Goal: Information Seeking & Learning: Understand process/instructions

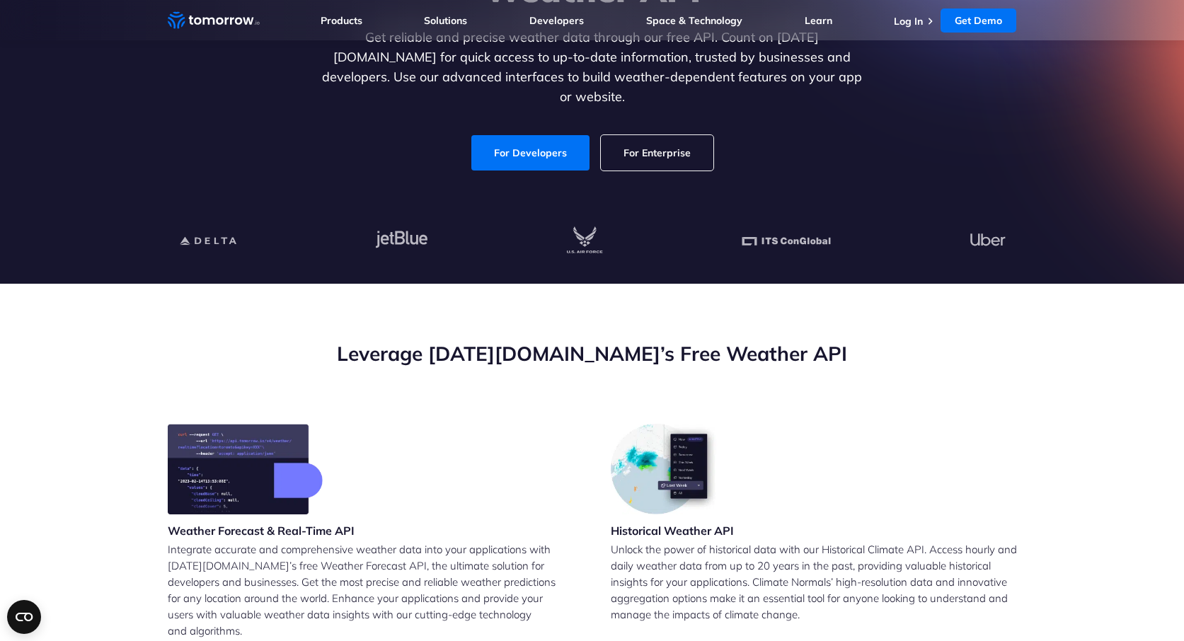
scroll to position [219, 0]
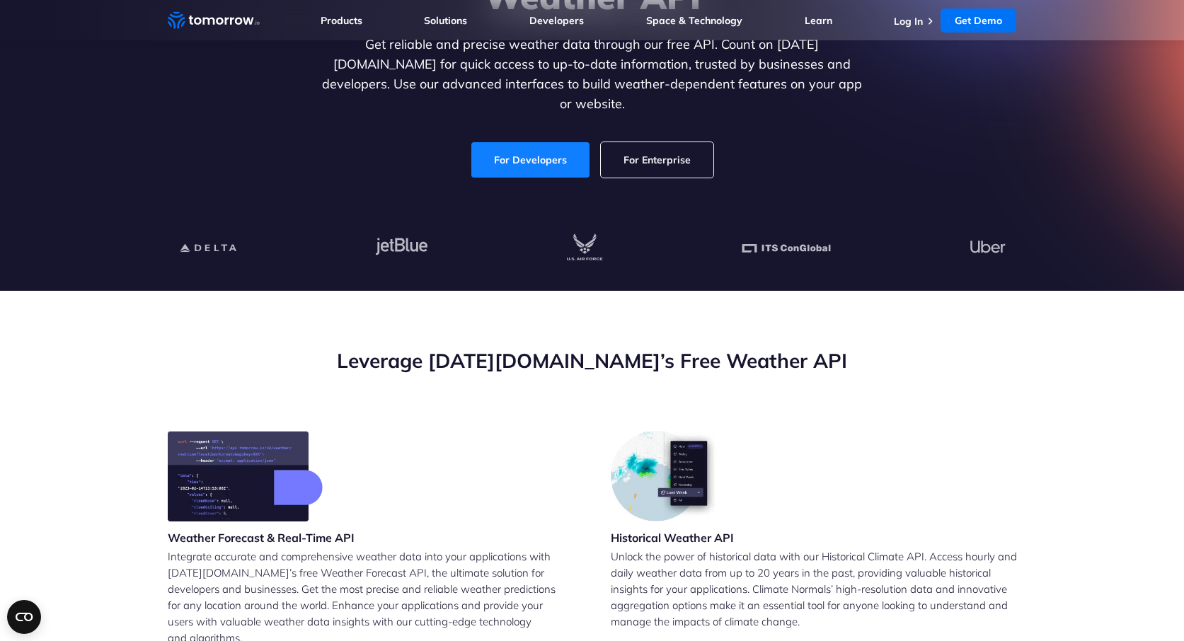
click at [560, 142] on link "For Developers" at bounding box center [530, 159] width 118 height 35
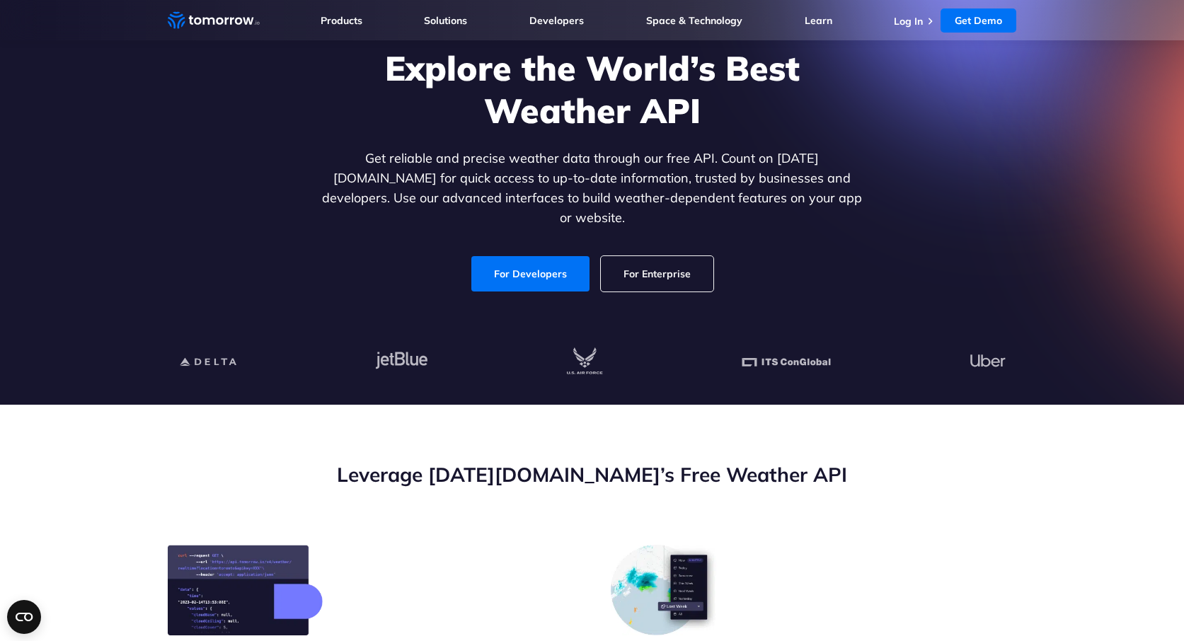
scroll to position [0, 0]
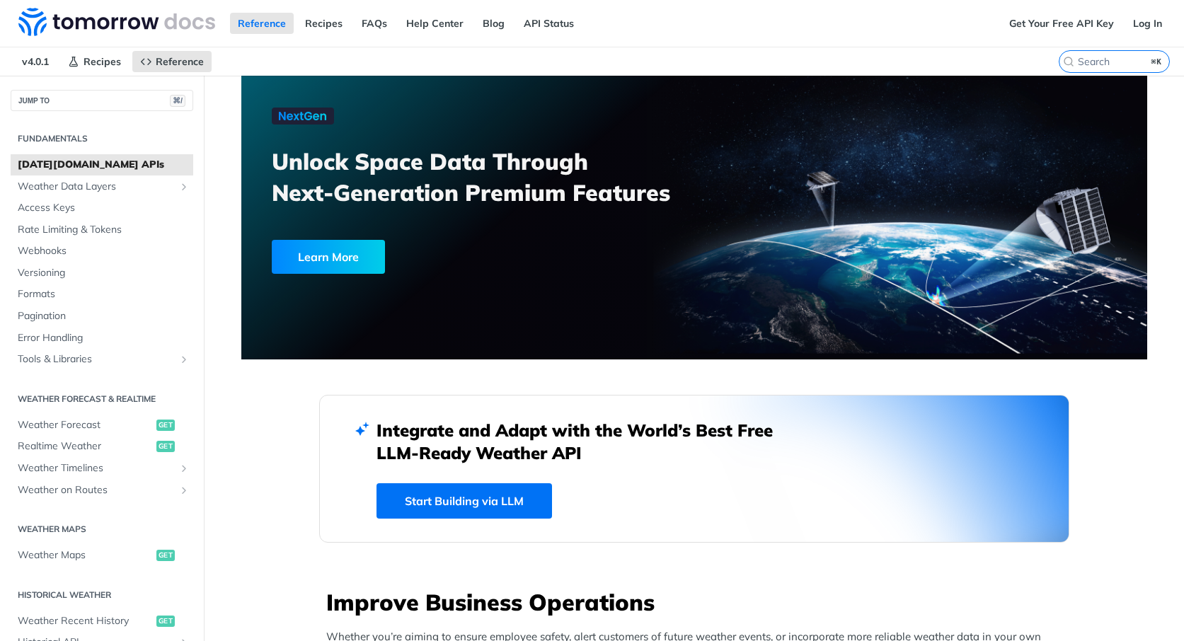
scroll to position [489, 0]
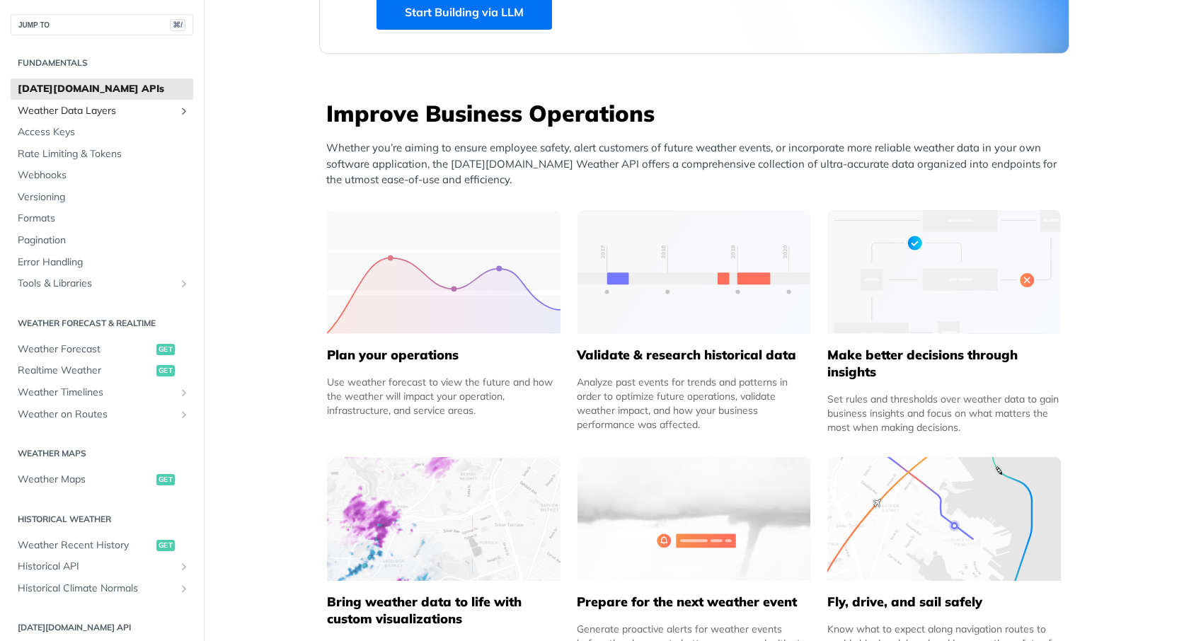
click at [110, 110] on span "Weather Data Layers" at bounding box center [96, 111] width 157 height 14
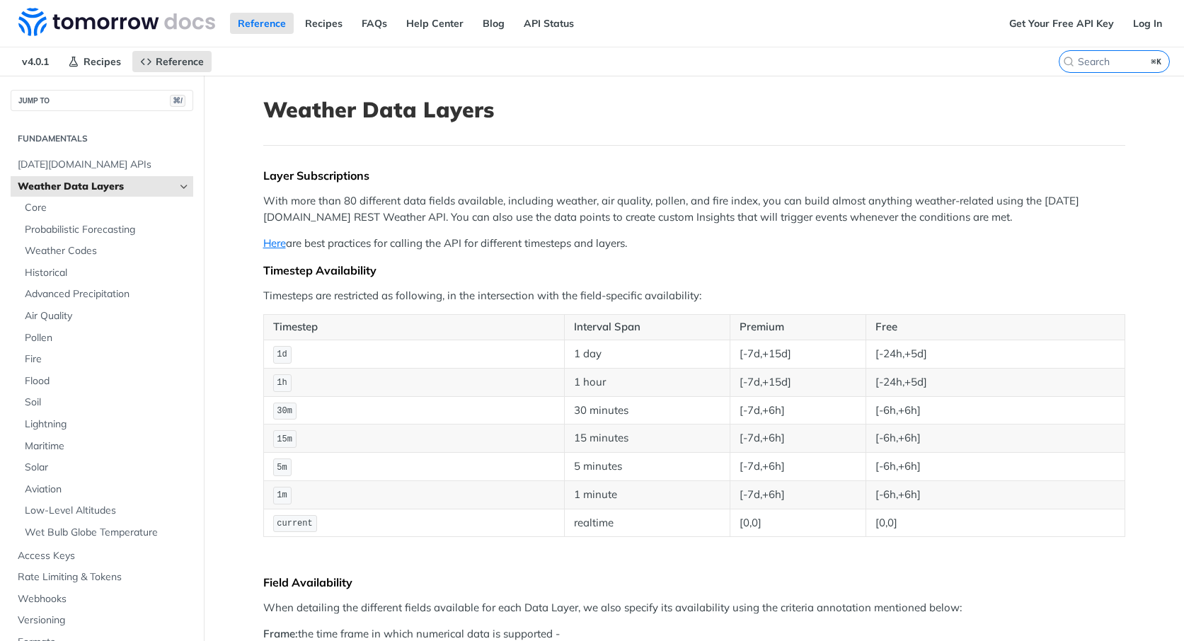
click at [100, 196] on link "Weather Data Layers" at bounding box center [102, 186] width 183 height 21
click at [93, 166] on span "Tomorrow.io APIs" at bounding box center [104, 165] width 172 height 14
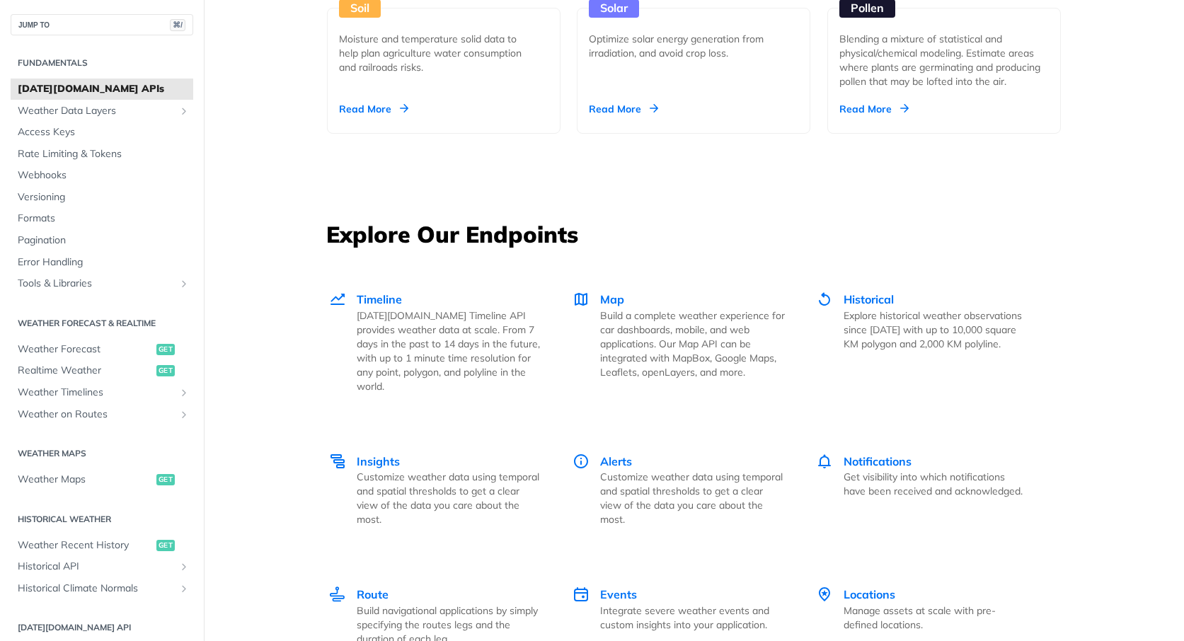
scroll to position [1765, 0]
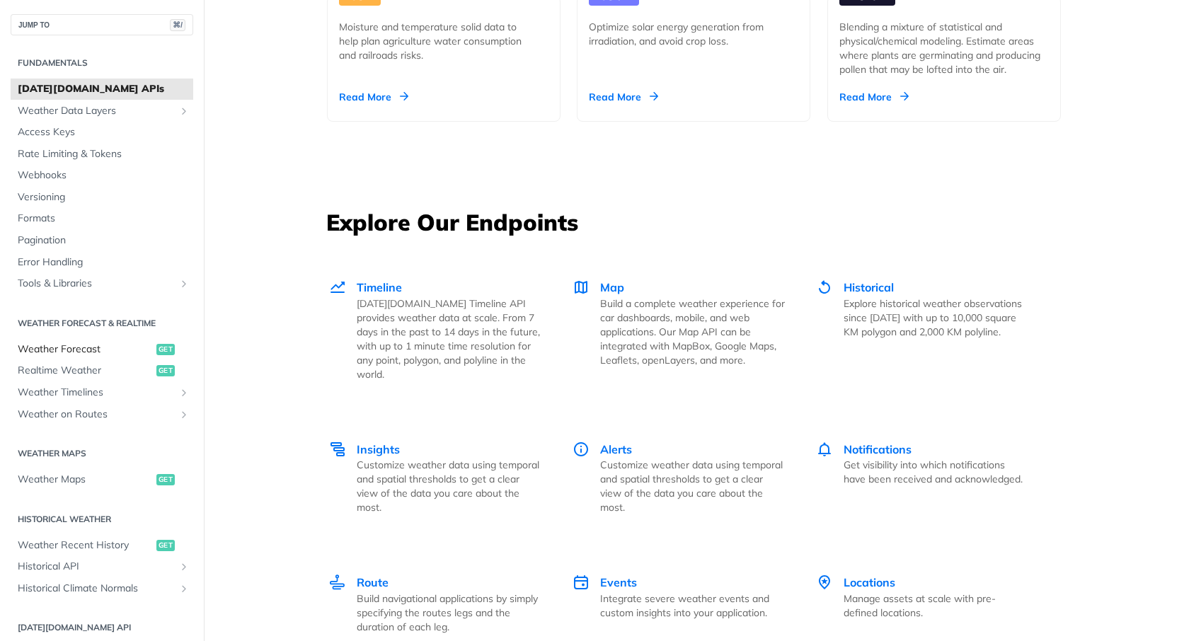
click at [105, 340] on link "Weather Forecast get" at bounding box center [102, 349] width 183 height 21
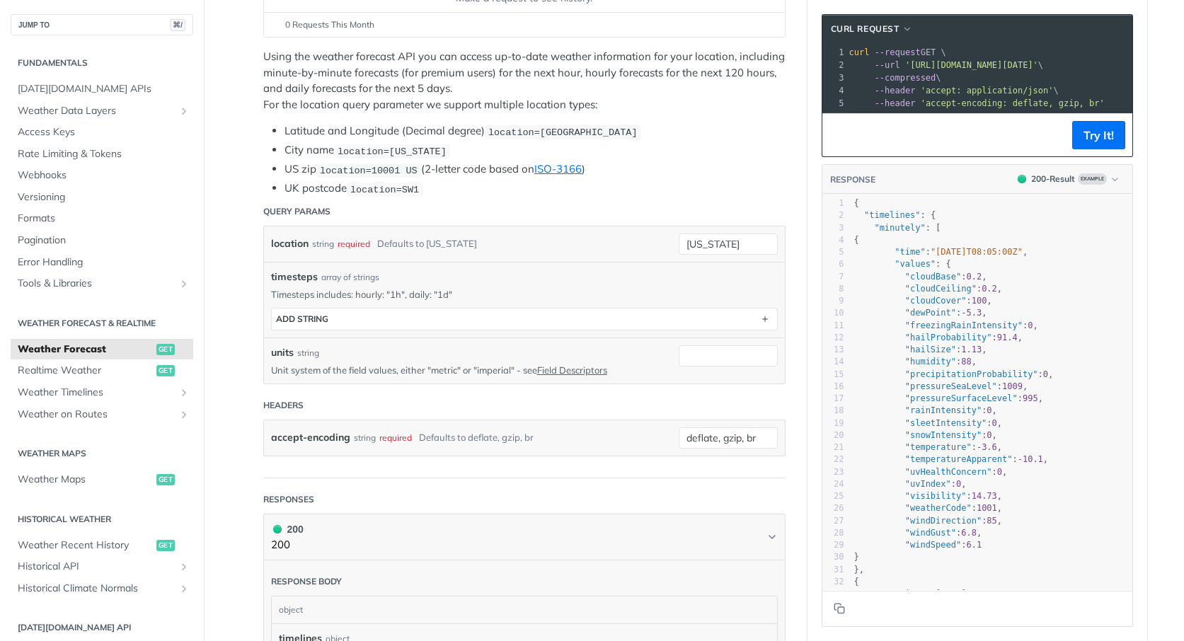
scroll to position [307, 0]
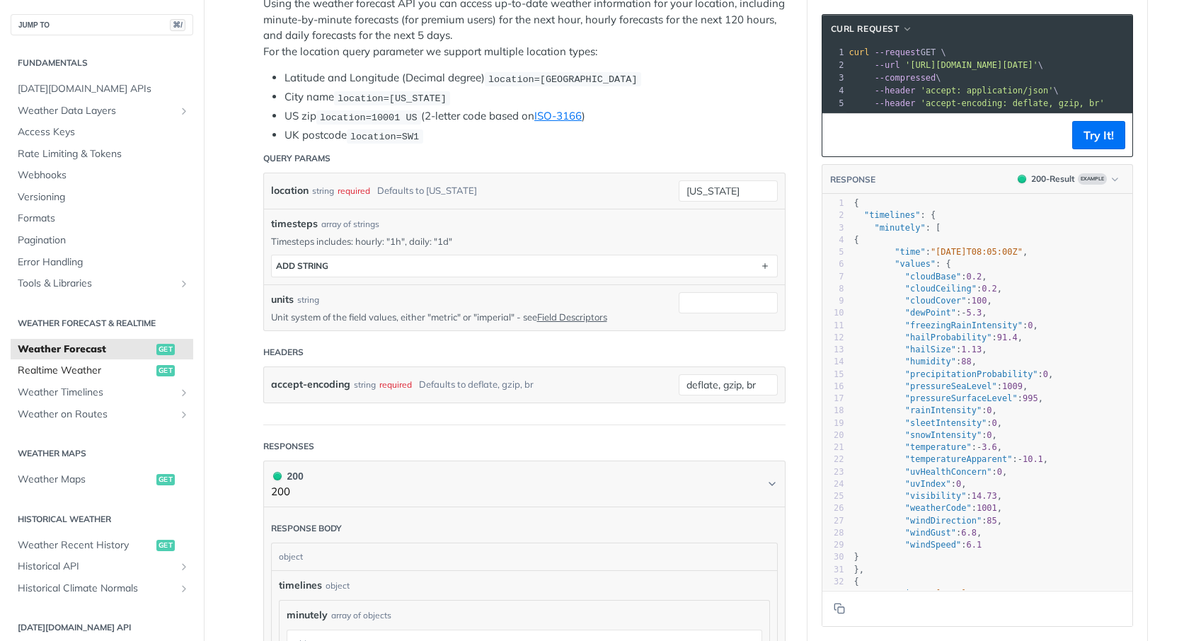
click at [107, 371] on span "Realtime Weather" at bounding box center [85, 371] width 135 height 14
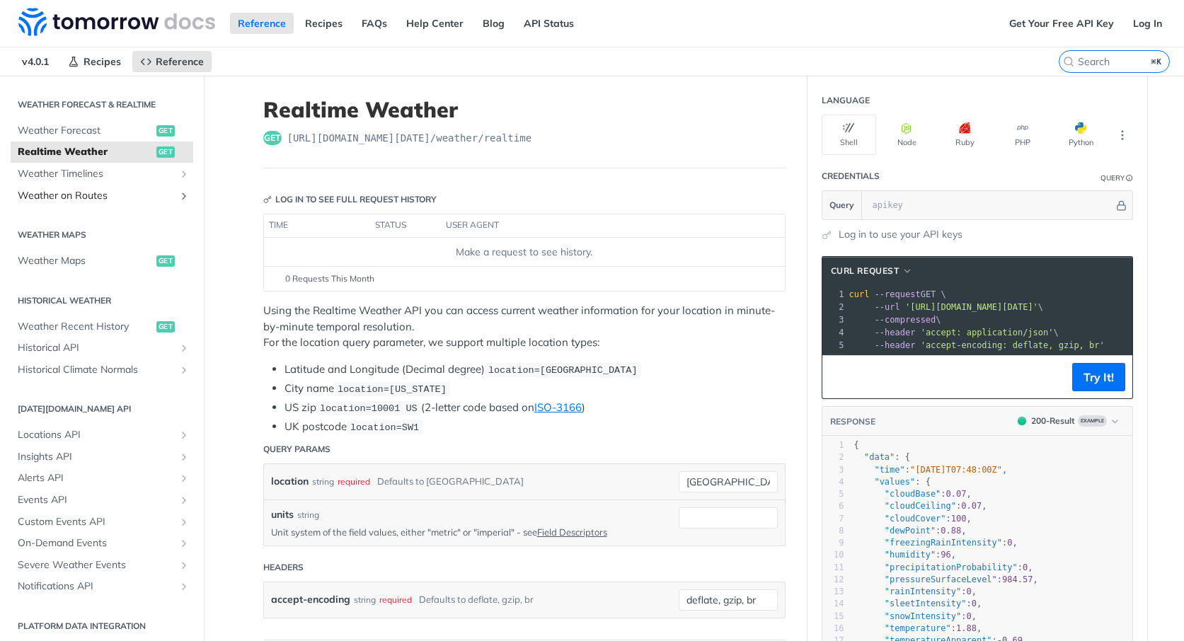
scroll to position [299, 0]
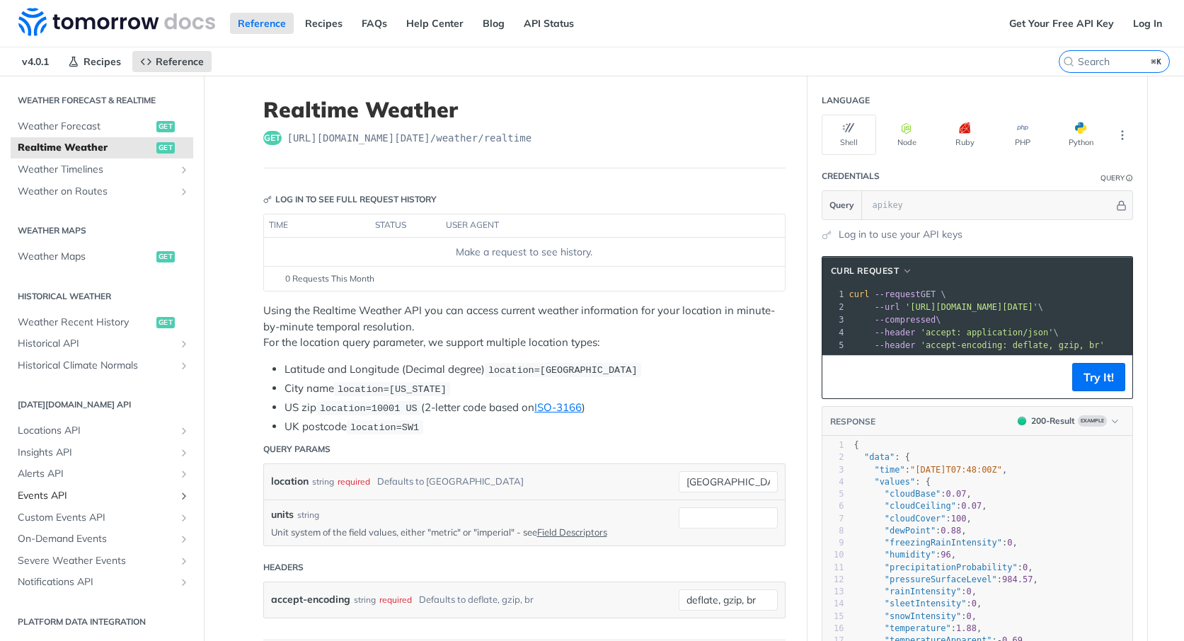
click at [78, 499] on span "Events API" at bounding box center [96, 496] width 157 height 14
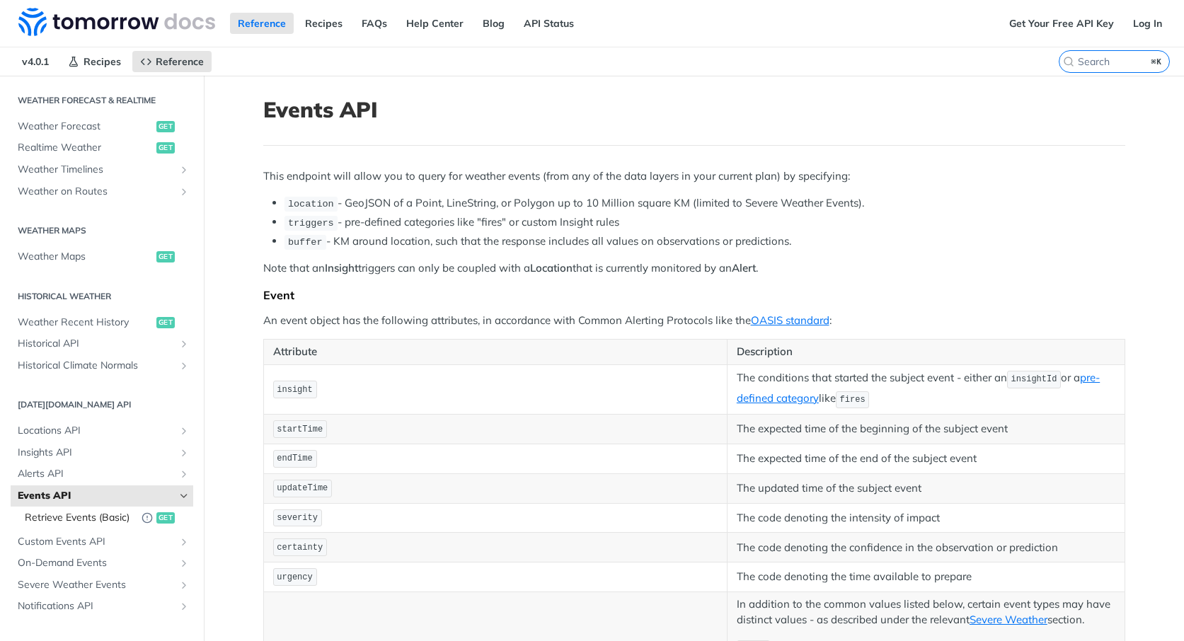
click at [85, 514] on span "Retrieve Events (Basic)" at bounding box center [80, 518] width 110 height 14
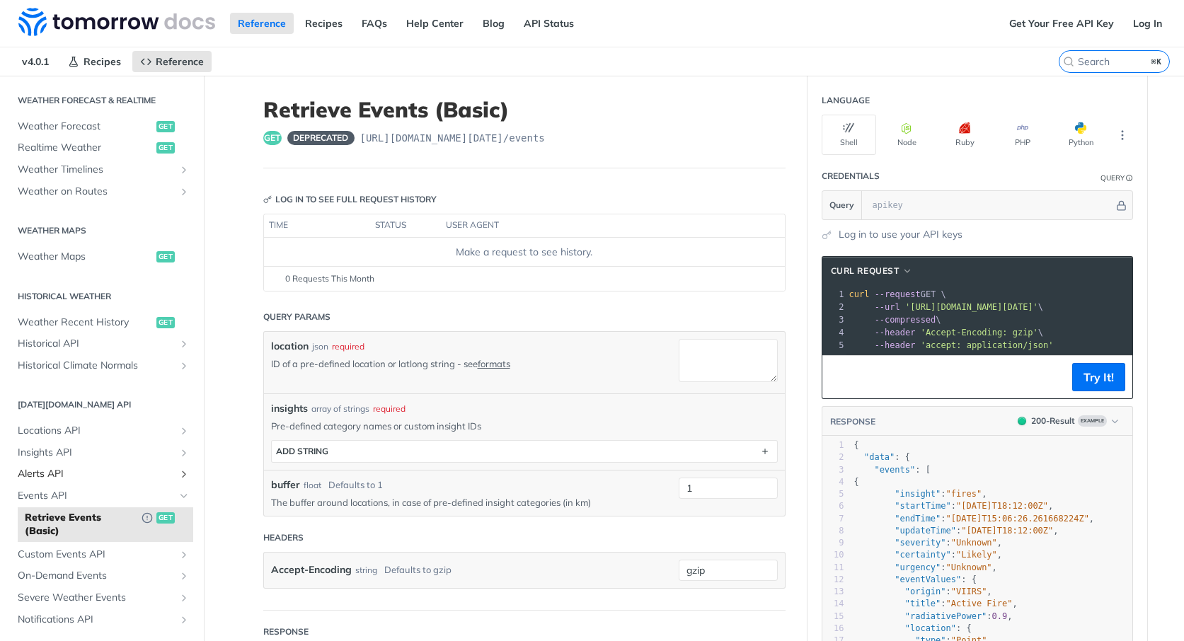
click at [102, 468] on span "Alerts API" at bounding box center [96, 474] width 157 height 14
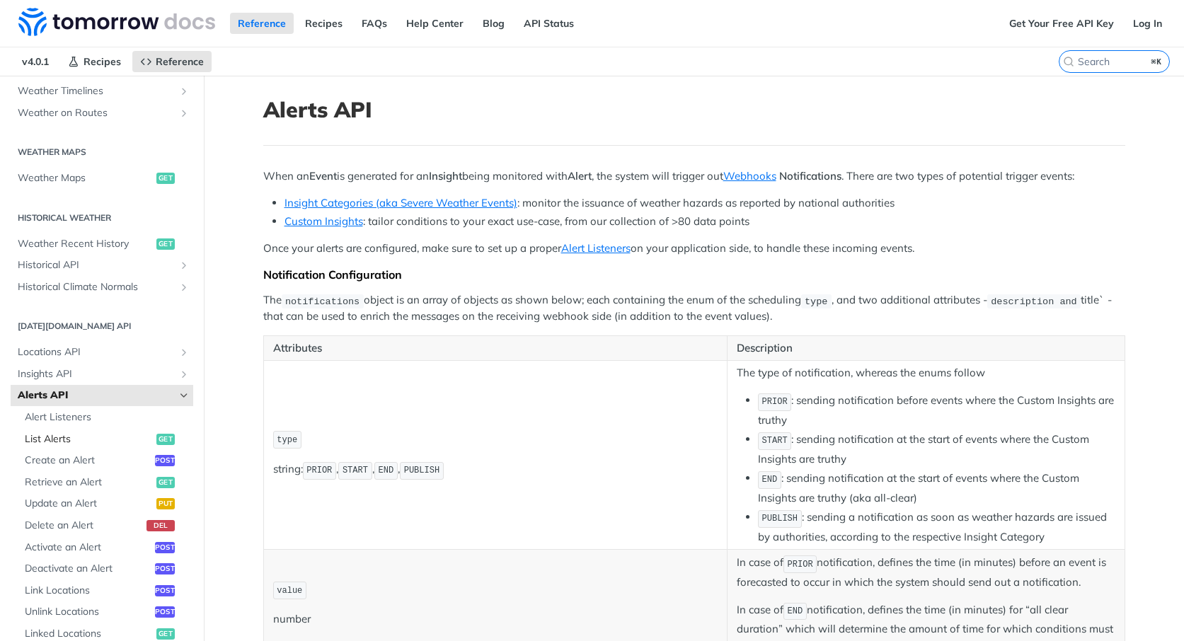
scroll to position [386, 0]
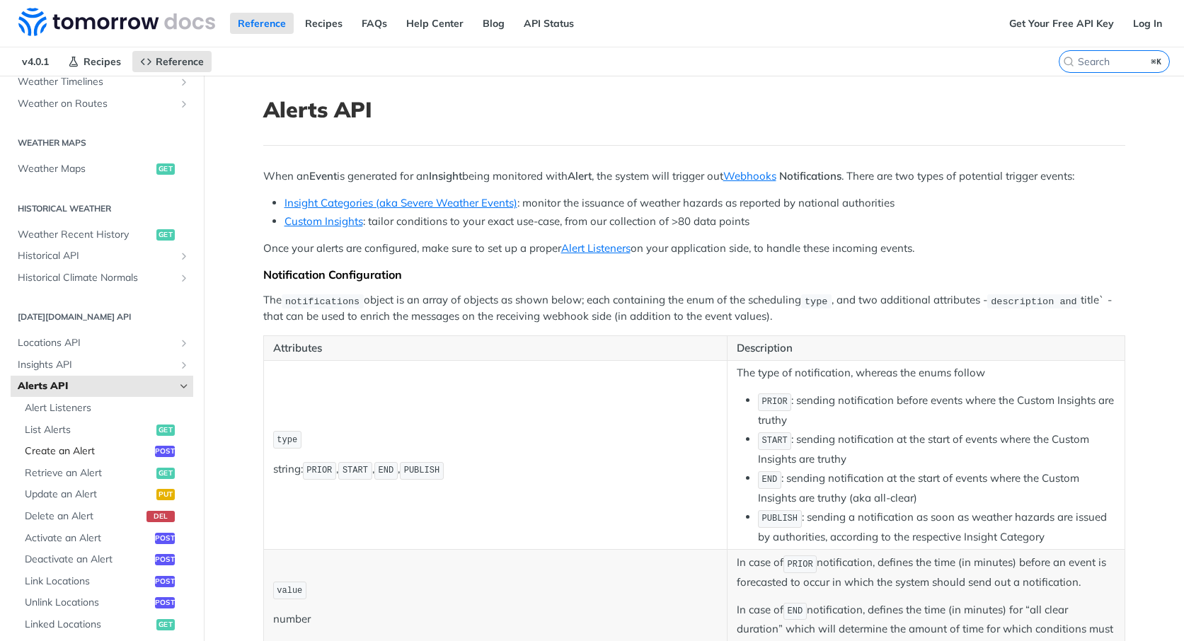
click at [103, 443] on link "Create an Alert post" at bounding box center [105, 451] width 175 height 21
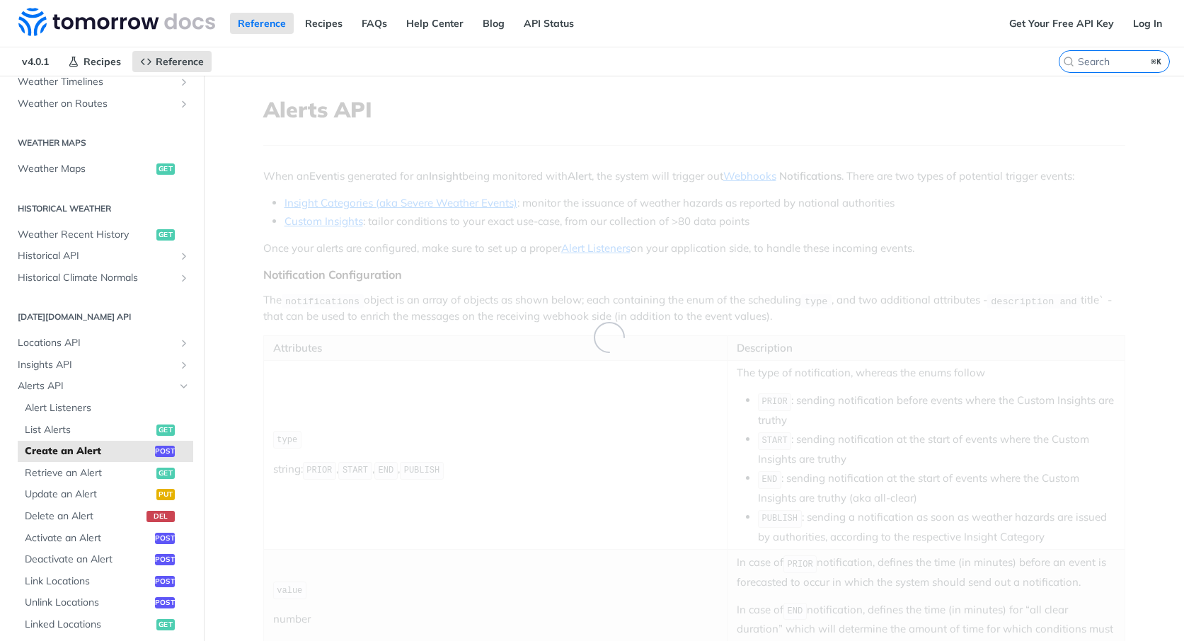
select select "true"
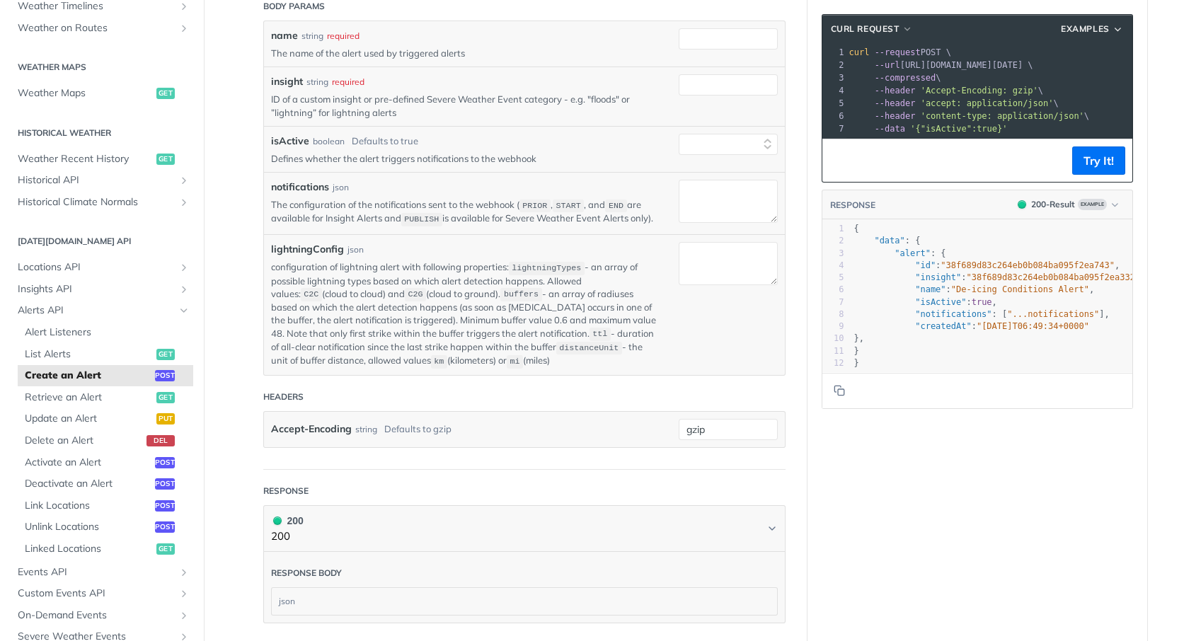
scroll to position [319, 0]
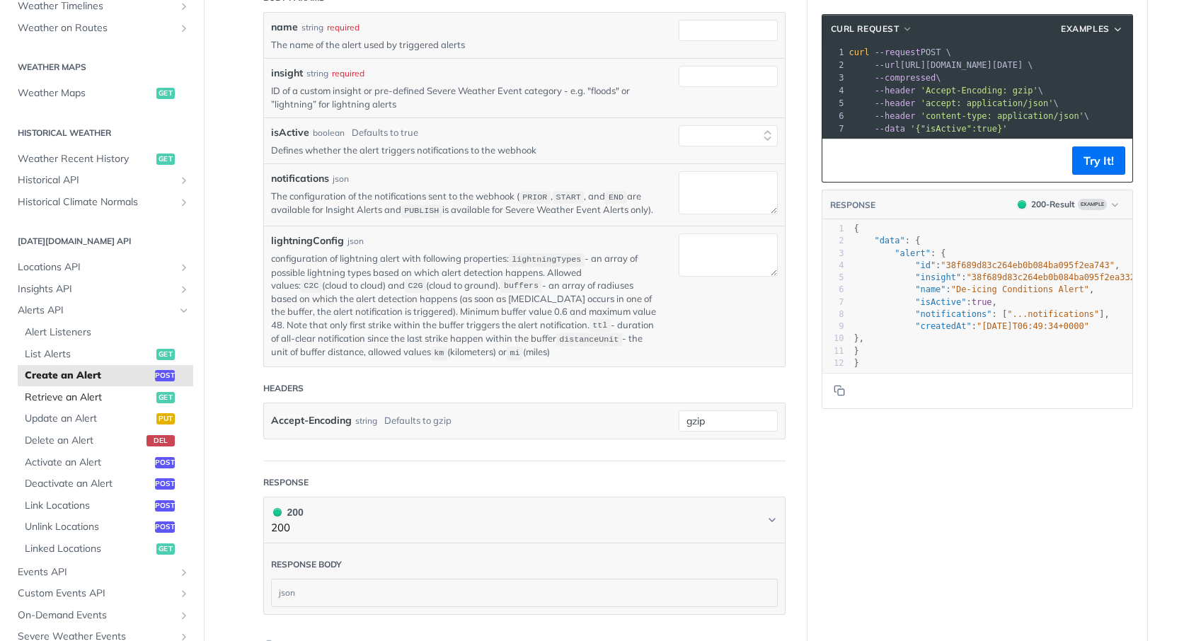
click at [69, 398] on span "Retrieve an Alert" at bounding box center [89, 398] width 128 height 14
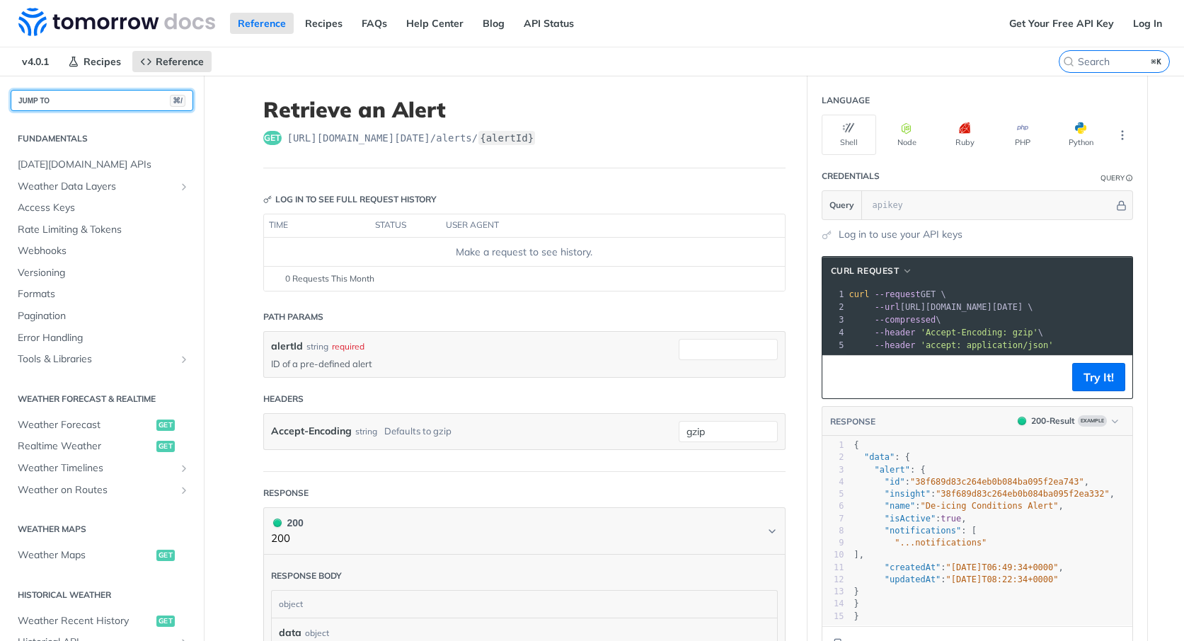
click at [75, 103] on button "JUMP TO ⌘/" at bounding box center [102, 100] width 183 height 21
click at [432, 45] on div "Jump to Content Reference Recipes FAQs Help Center Blog API Status Recipes Refe…" at bounding box center [592, 320] width 1184 height 641
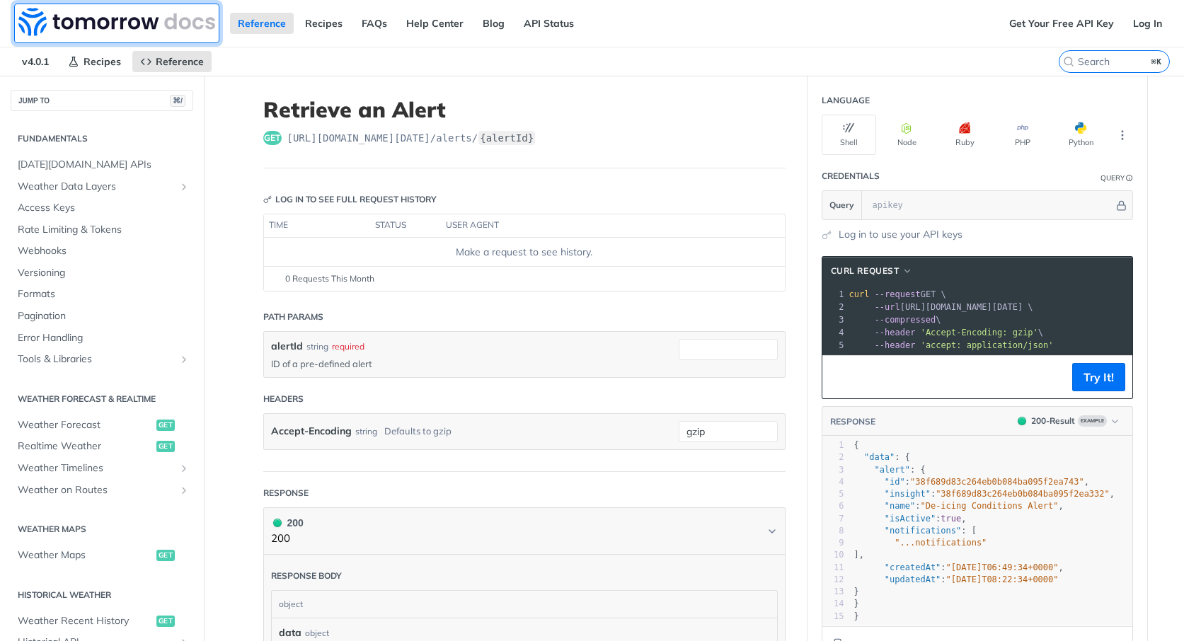
click at [122, 24] on img at bounding box center [116, 22] width 197 height 28
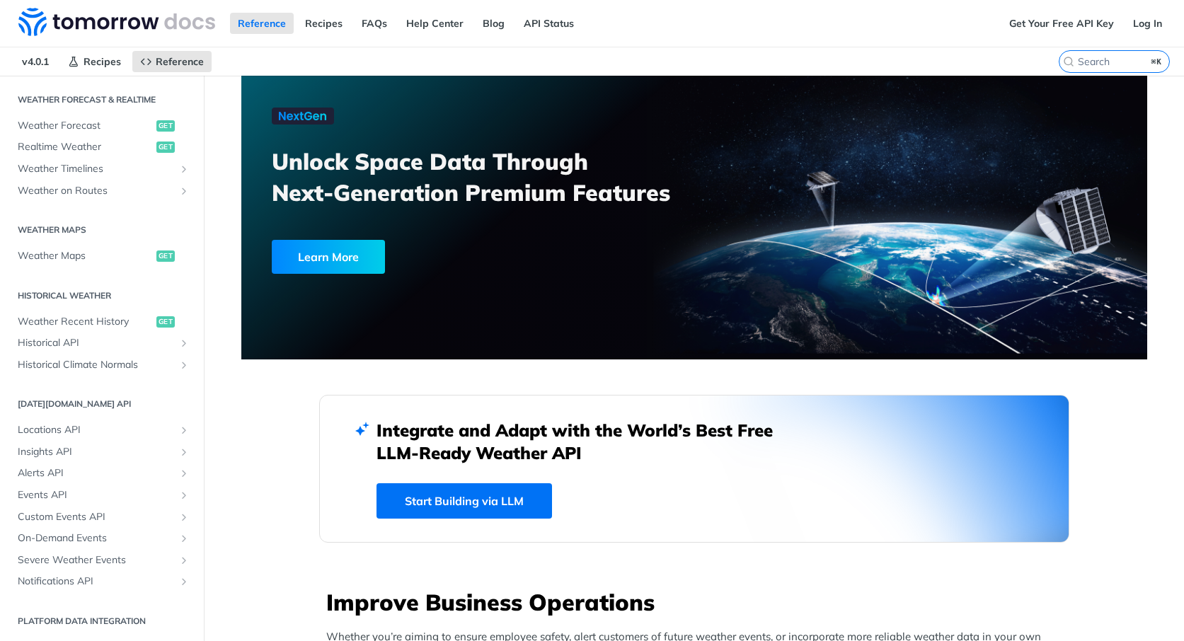
scroll to position [299, 0]
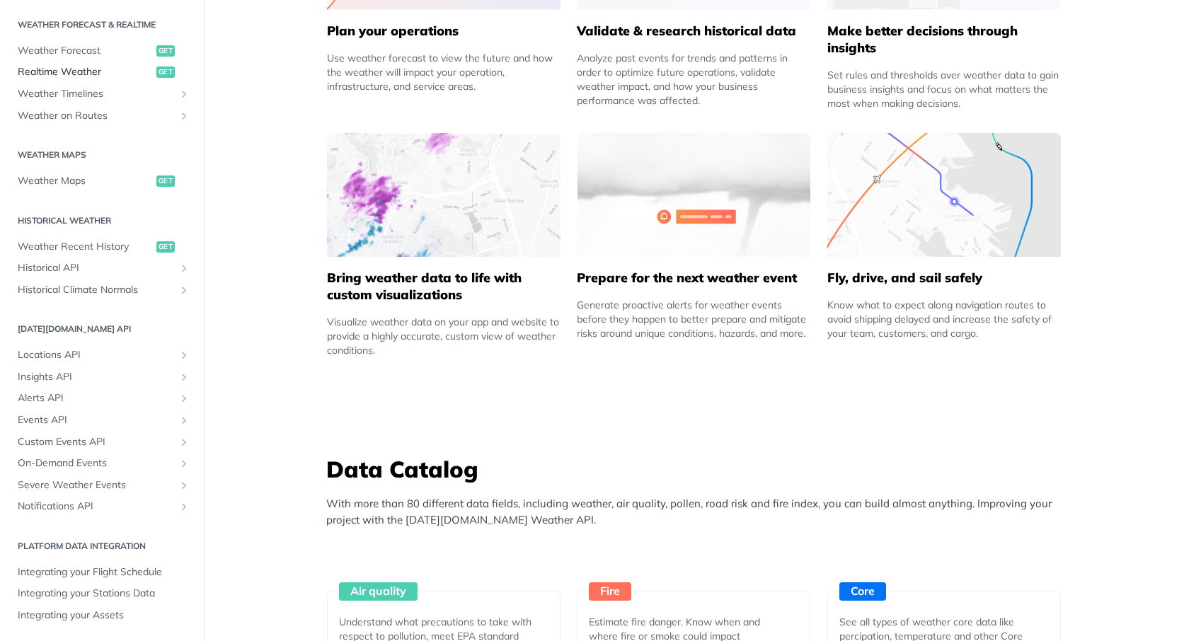
scroll to position [296, 0]
click at [91, 451] on link "Custom Events API" at bounding box center [102, 444] width 183 height 21
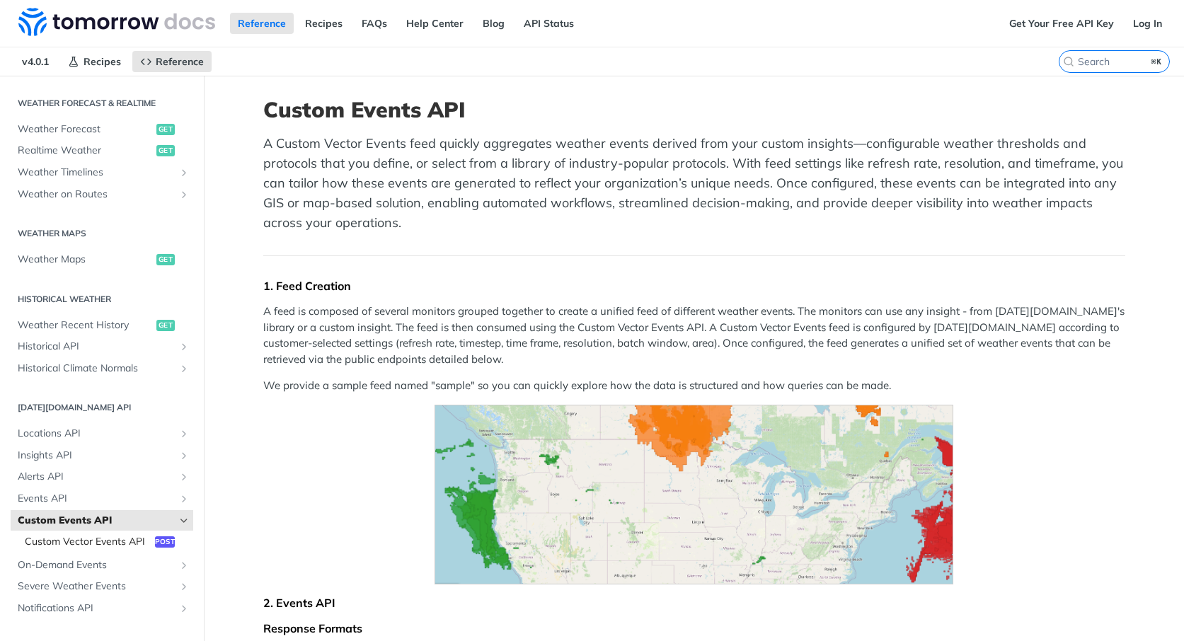
scroll to position [322, 0]
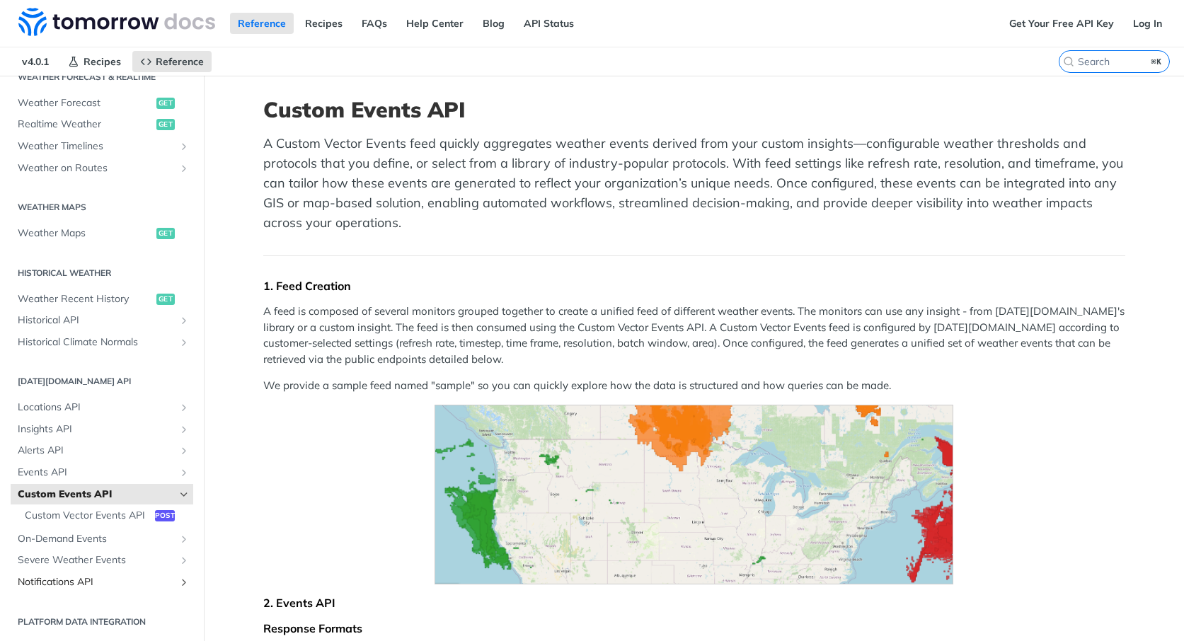
click at [86, 580] on span "Notifications API" at bounding box center [96, 582] width 157 height 14
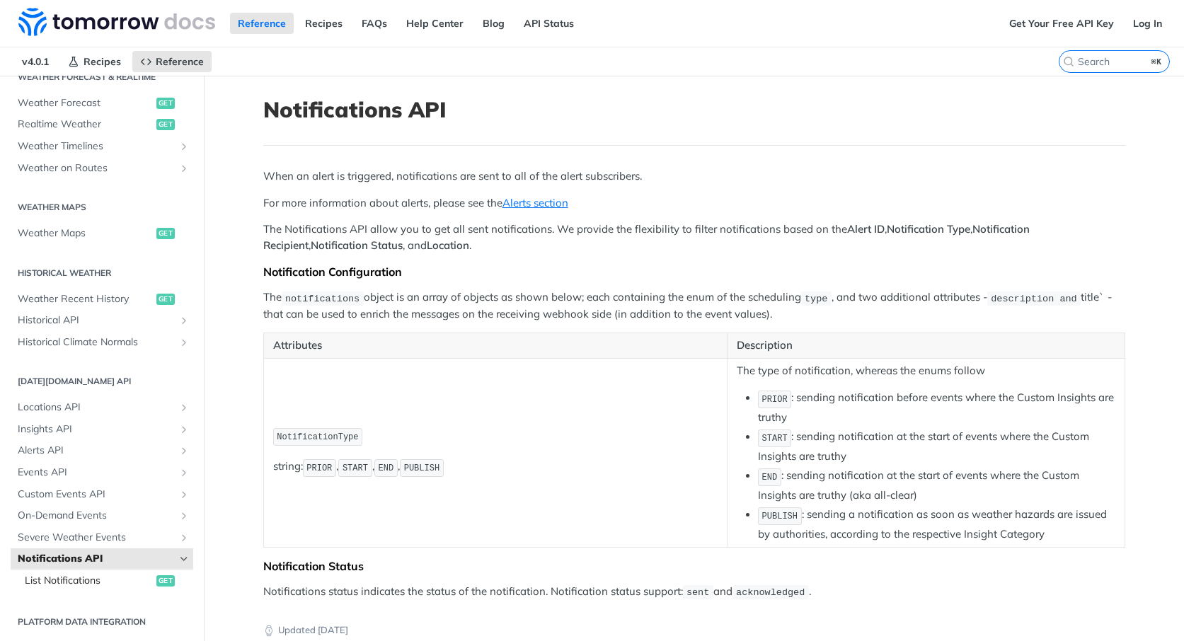
click at [88, 580] on span "List Notifications" at bounding box center [89, 581] width 128 height 14
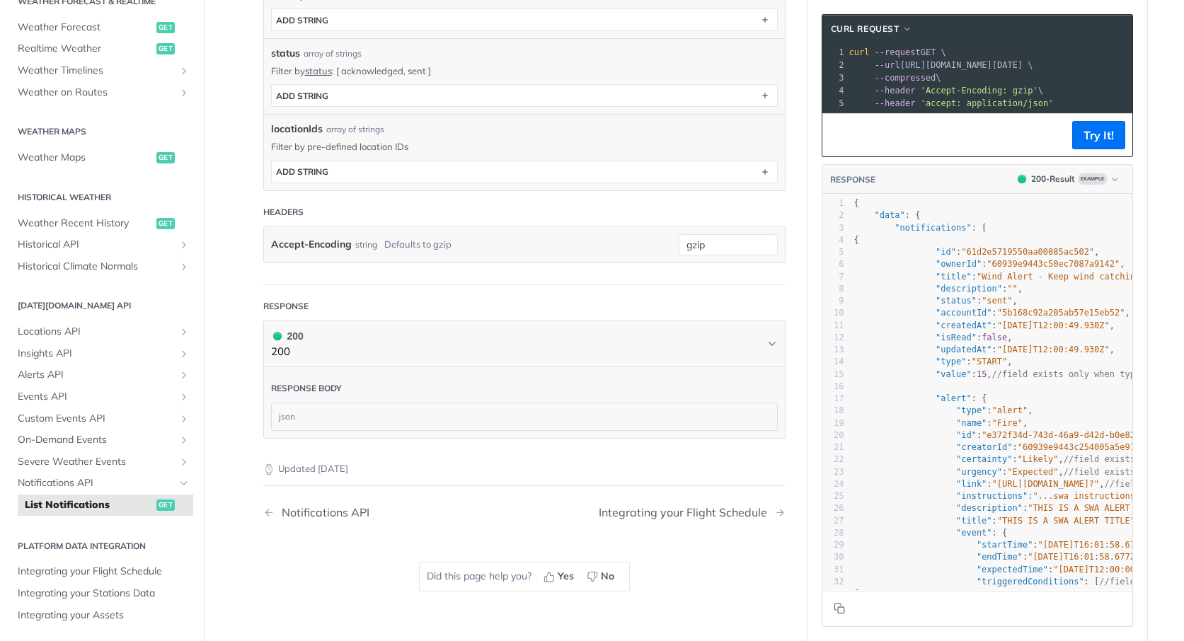
scroll to position [758, 0]
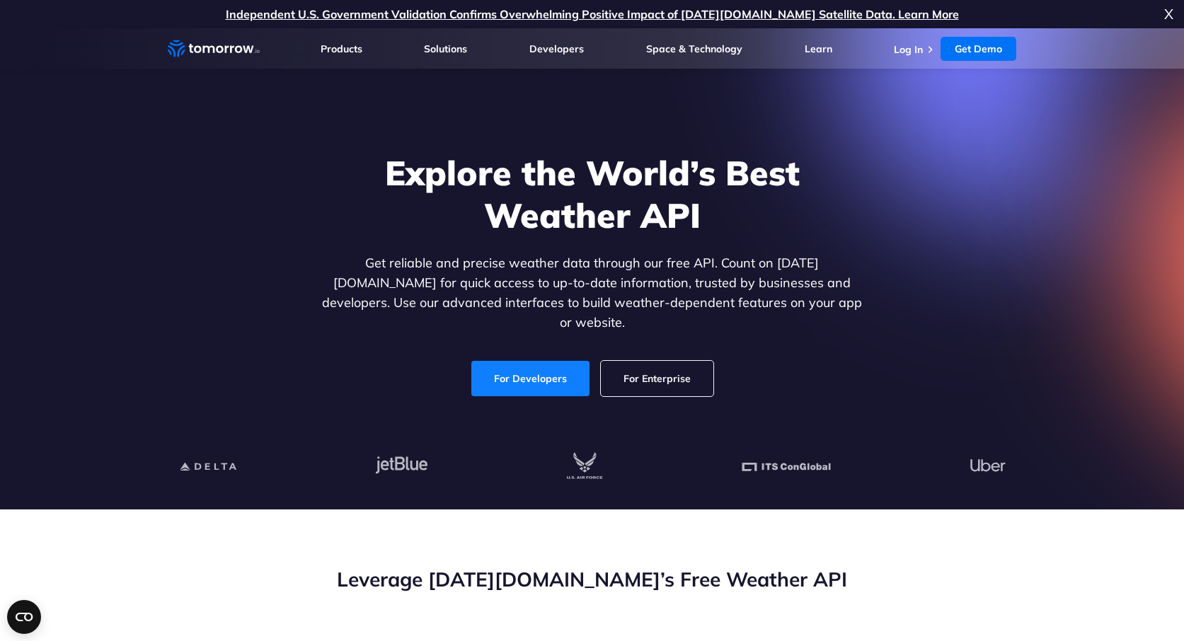
click at [546, 369] on link "For Developers" at bounding box center [530, 378] width 118 height 35
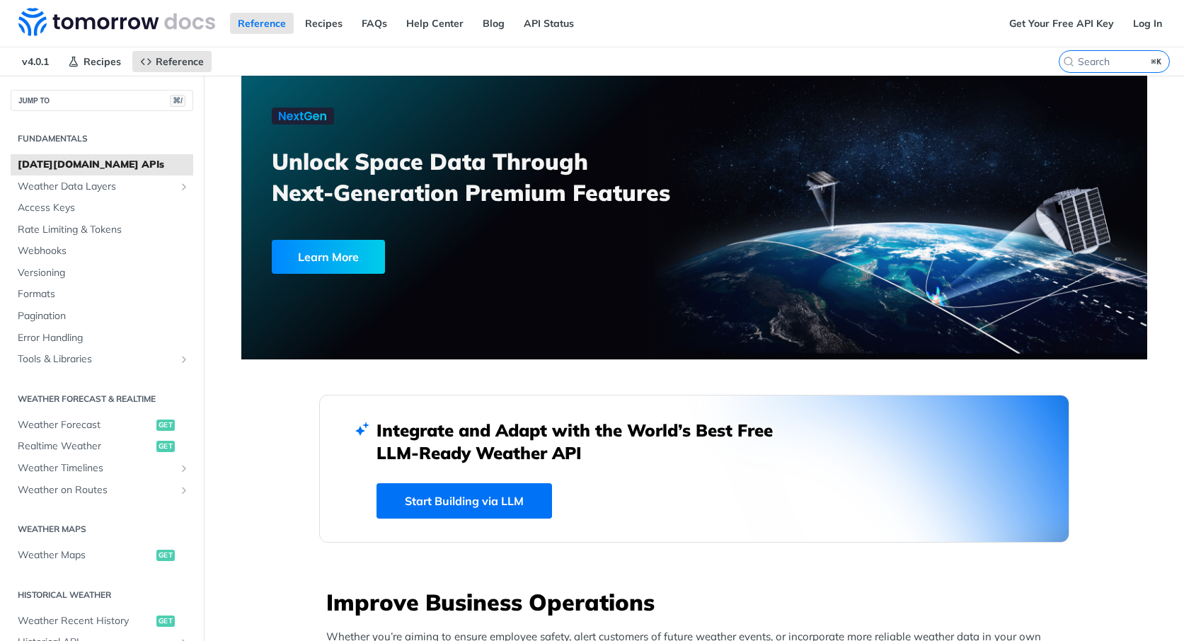
scroll to position [1, 0]
click at [51, 251] on span "Webhooks" at bounding box center [104, 250] width 172 height 14
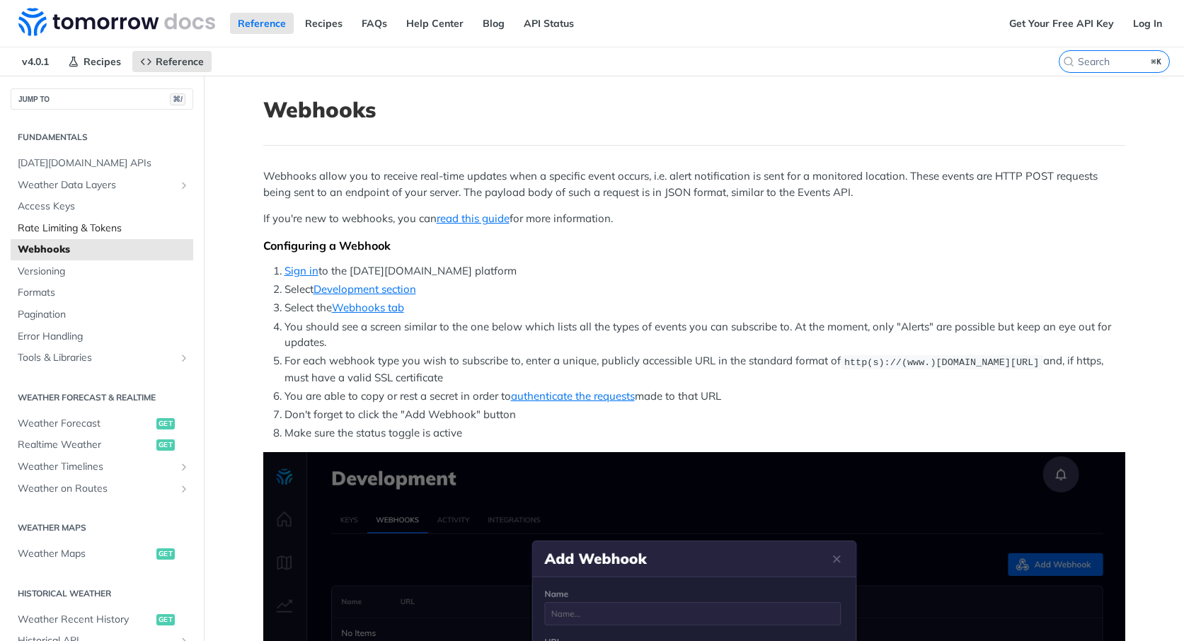
click at [108, 226] on span "Rate Limiting & Tokens" at bounding box center [104, 228] width 172 height 14
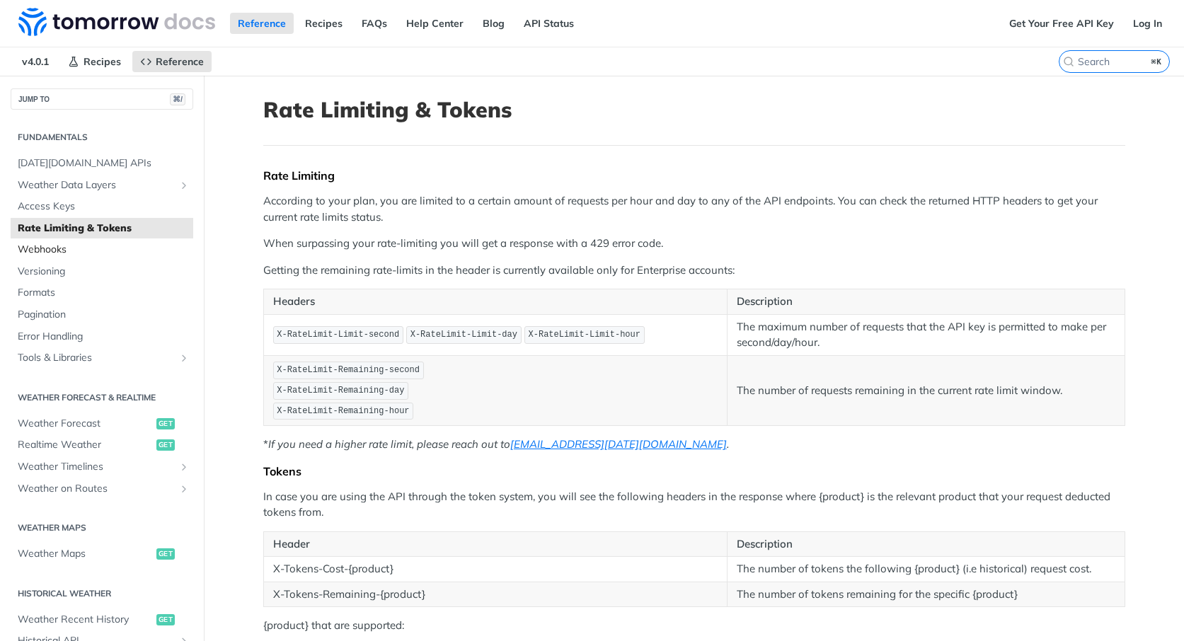
click at [103, 248] on span "Webhooks" at bounding box center [104, 250] width 172 height 14
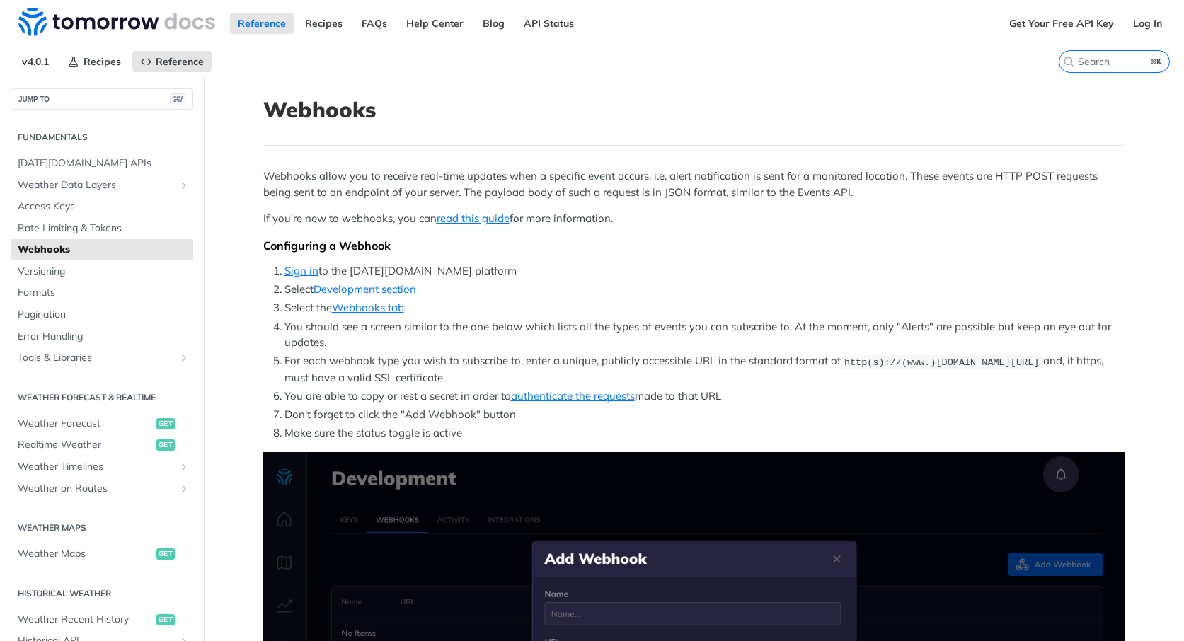
click at [393, 396] on li "You are able to copy or rest a secret in order to authenticate the requests mad…" at bounding box center [704, 396] width 841 height 16
click at [414, 410] on li "Don't forget to click the "Add Webhook" button" at bounding box center [704, 415] width 841 height 16
click at [471, 411] on li "Don't forget to click the "Add Webhook" button" at bounding box center [704, 415] width 841 height 16
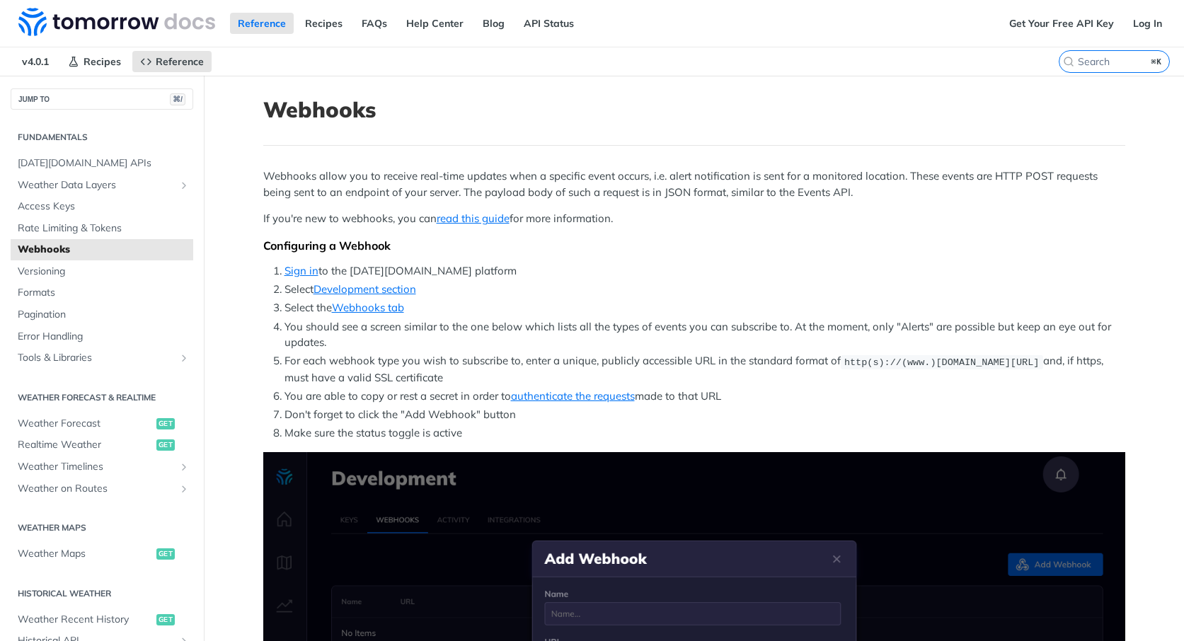
click at [415, 432] on li "Make sure the status toggle is active" at bounding box center [704, 433] width 841 height 16
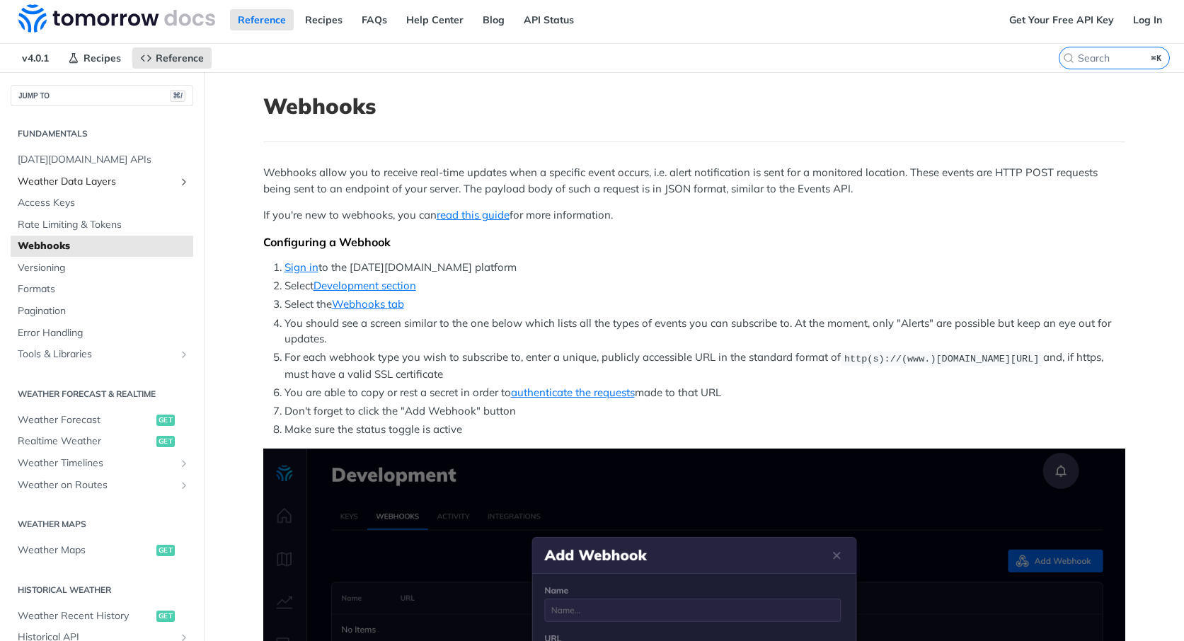
click at [80, 177] on span "Weather Data Layers" at bounding box center [96, 182] width 157 height 14
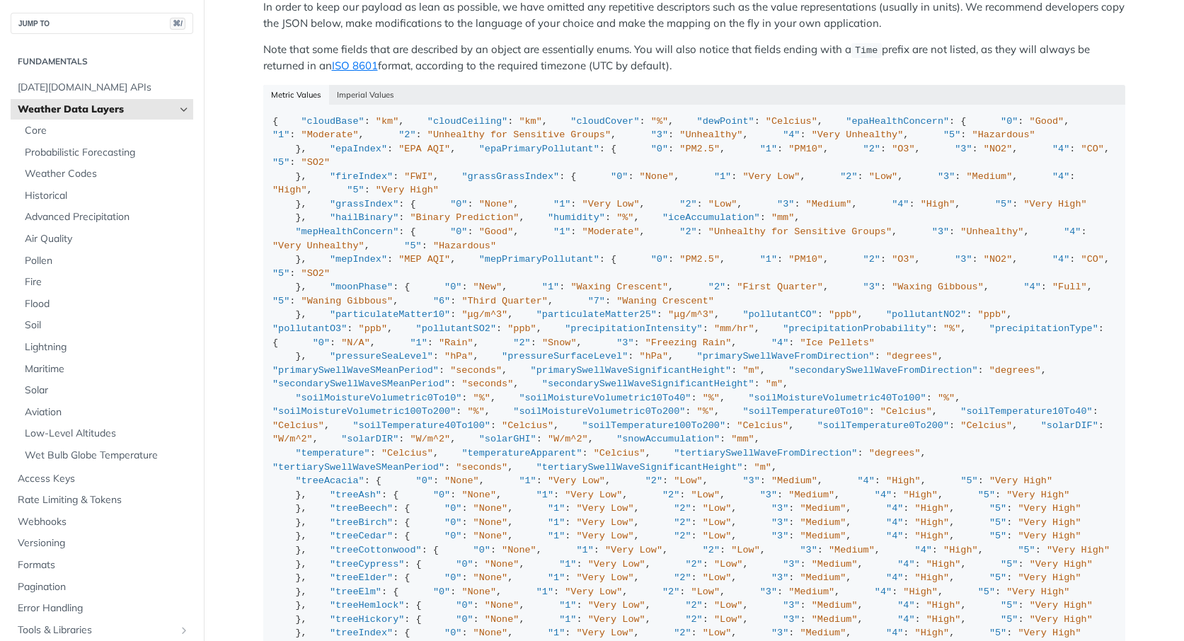
scroll to position [1311, 0]
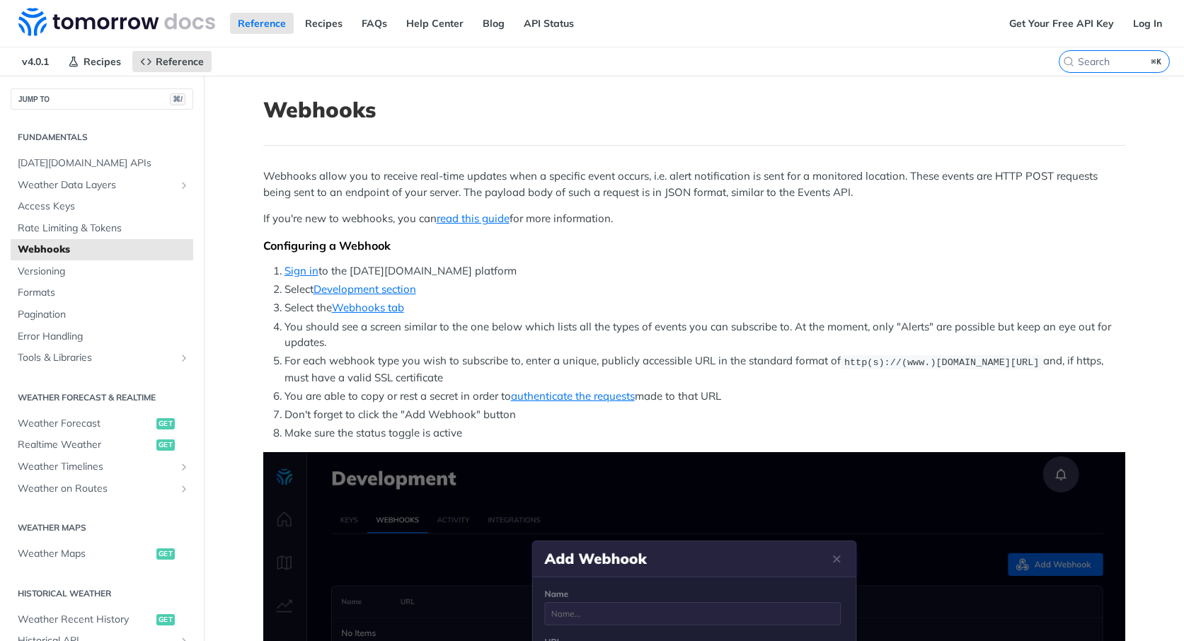
click at [691, 192] on p "Webhooks allow you to receive real-time updates when a specific event occurs, i…" at bounding box center [694, 184] width 862 height 32
click at [720, 250] on div "Configuring a Webhook" at bounding box center [694, 245] width 862 height 14
